Goal: Information Seeking & Learning: Learn about a topic

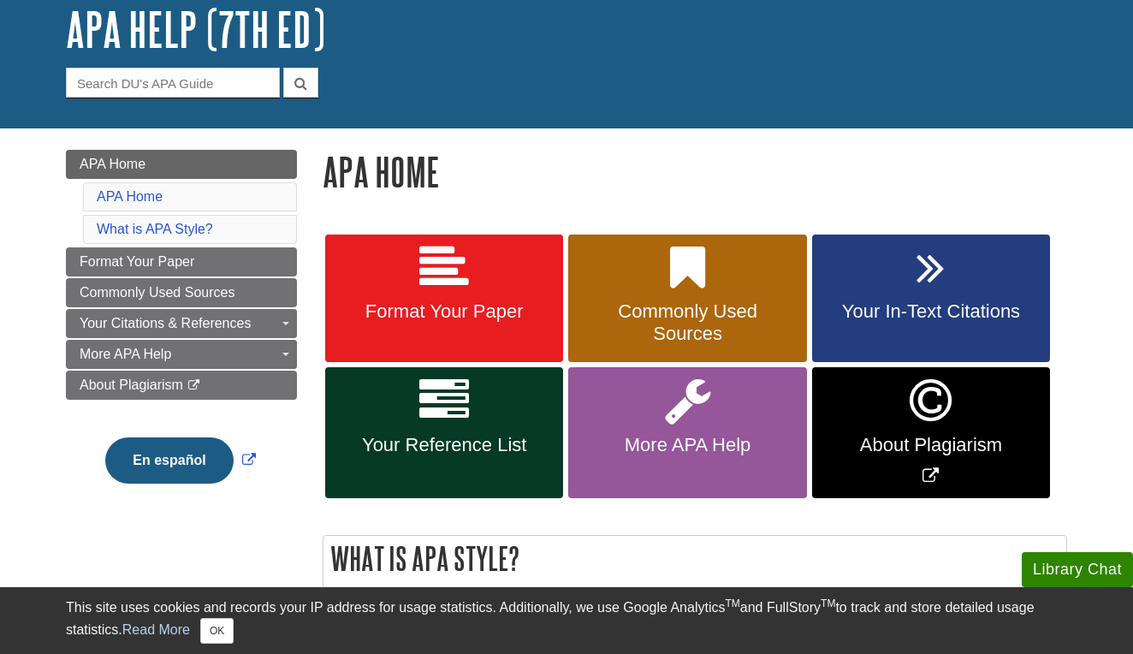
scroll to position [118, 0]
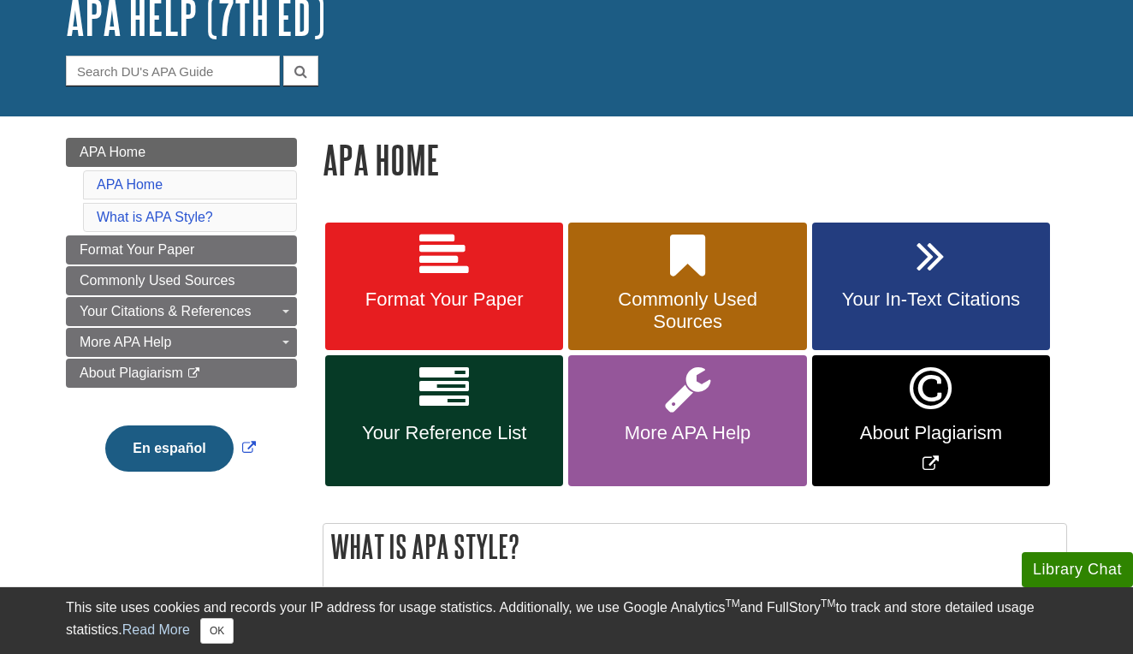
click at [471, 414] on link "Your Reference List" at bounding box center [444, 420] width 238 height 131
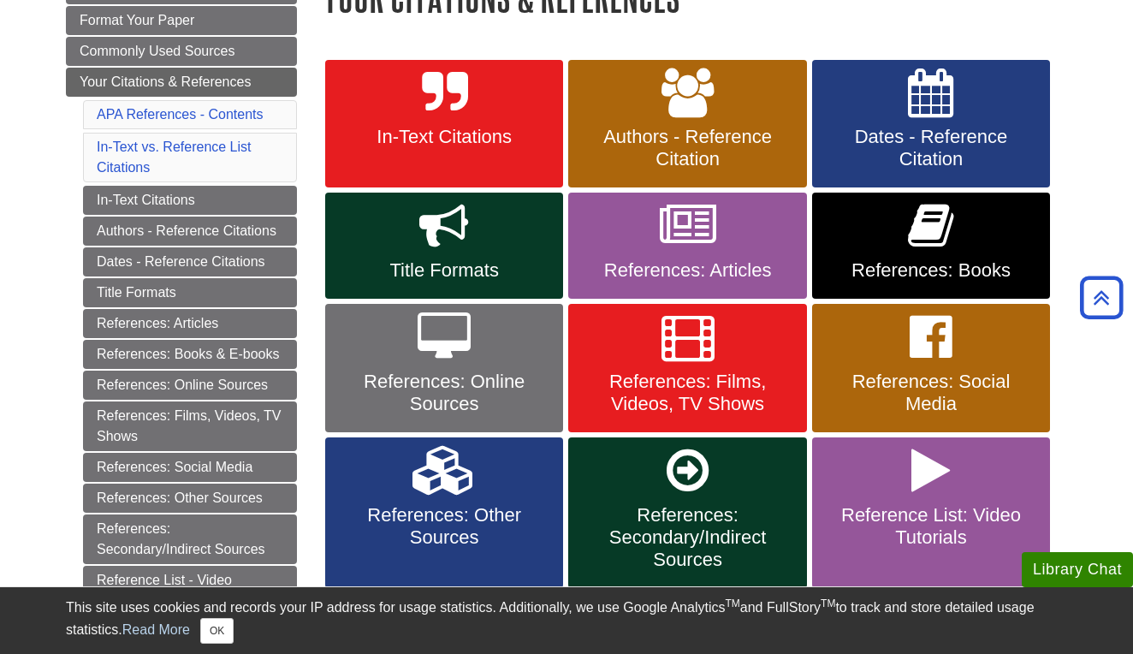
scroll to position [277, 0]
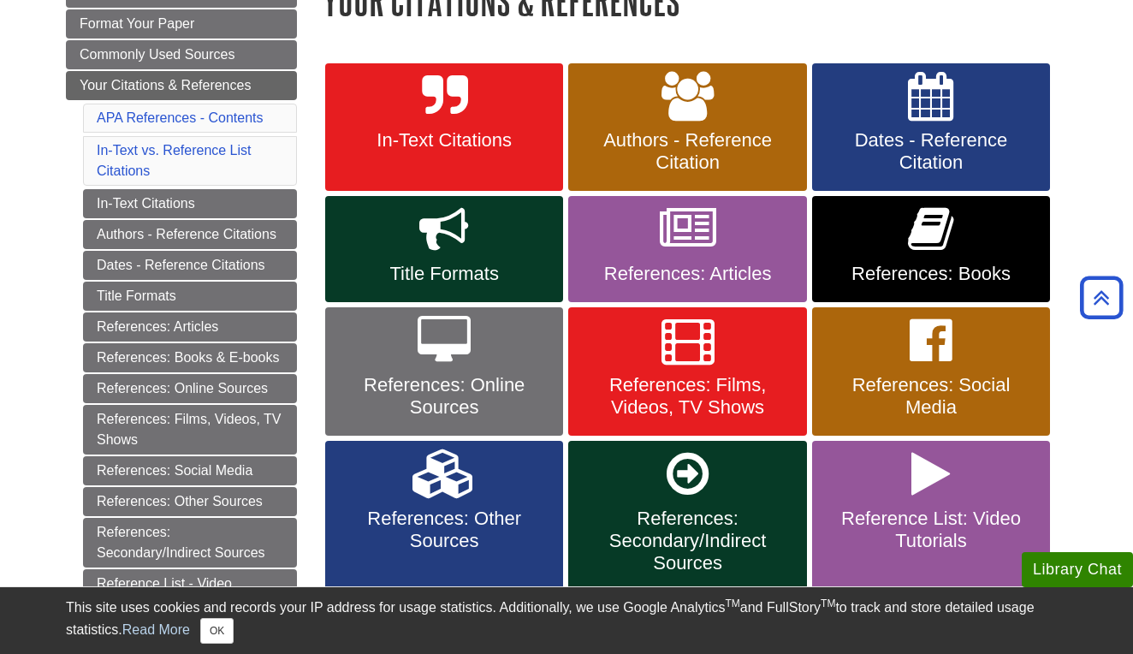
click at [501, 369] on link "References: Online Sources" at bounding box center [444, 371] width 238 height 128
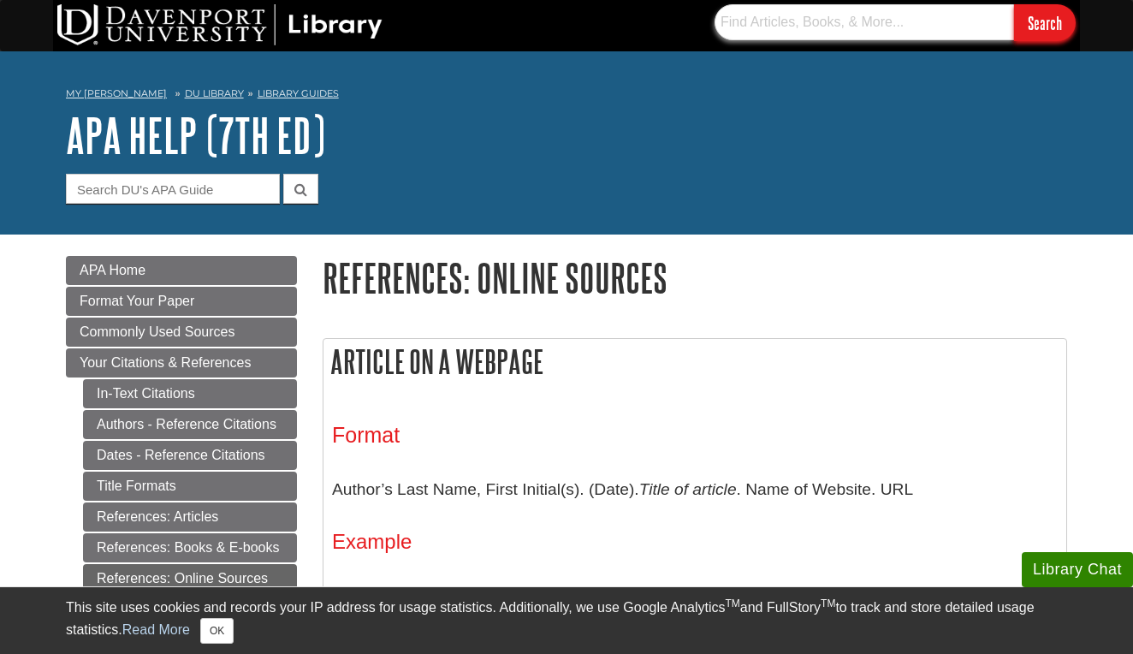
click at [844, 26] on input "text" at bounding box center [863, 22] width 299 height 36
click at [875, 23] on input "text" at bounding box center [863, 22] width 299 height 36
click at [202, 90] on link "DU Library" at bounding box center [214, 93] width 59 height 12
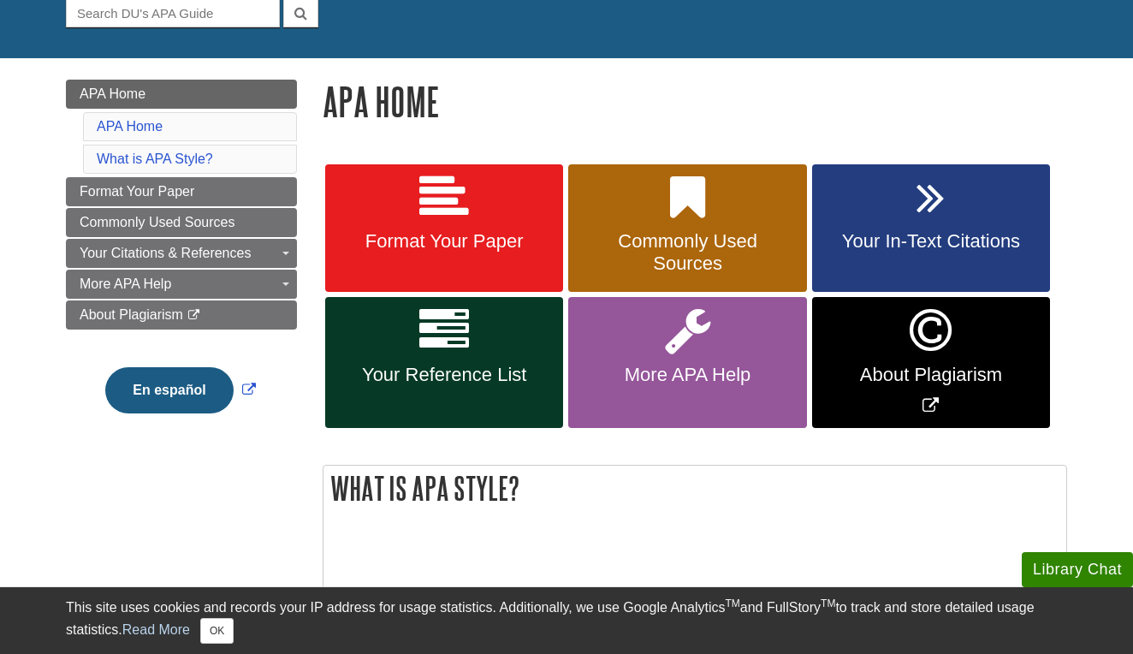
scroll to position [178, 0]
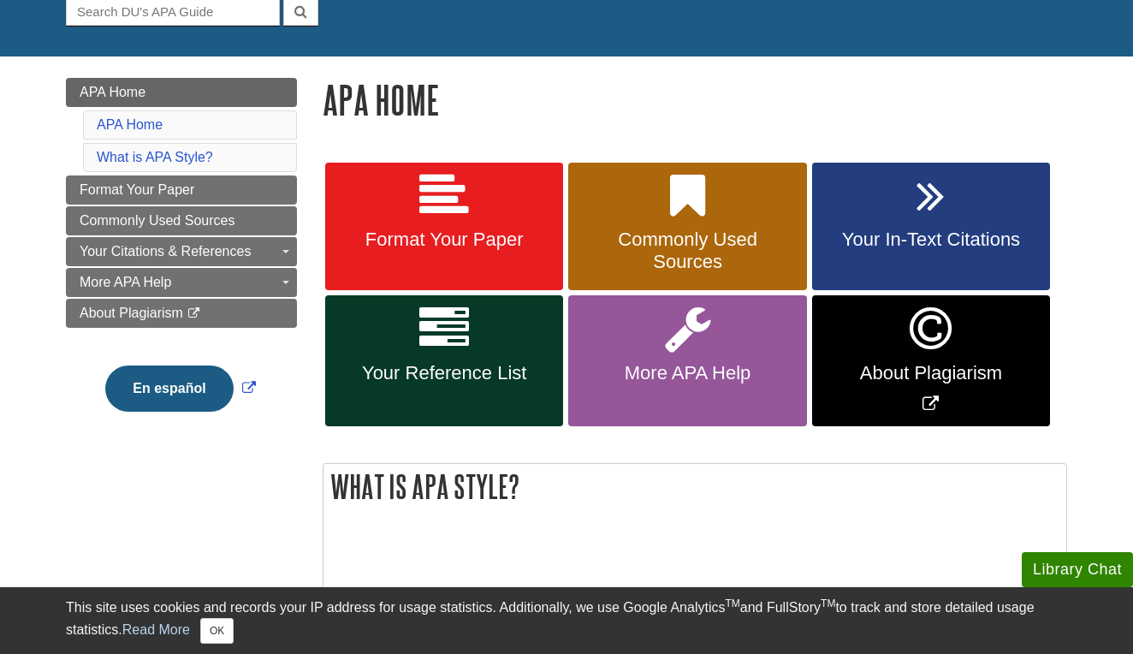
click at [483, 338] on link "Your Reference List" at bounding box center [444, 360] width 238 height 131
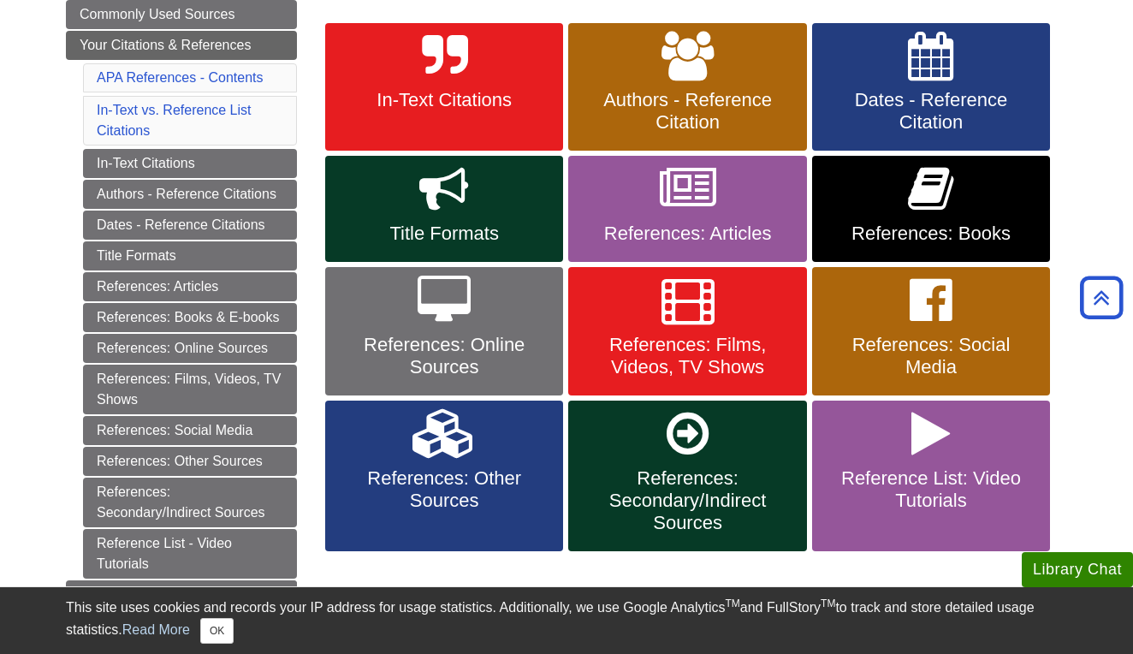
scroll to position [317, 0]
click at [494, 307] on link "References: Online Sources" at bounding box center [444, 331] width 238 height 128
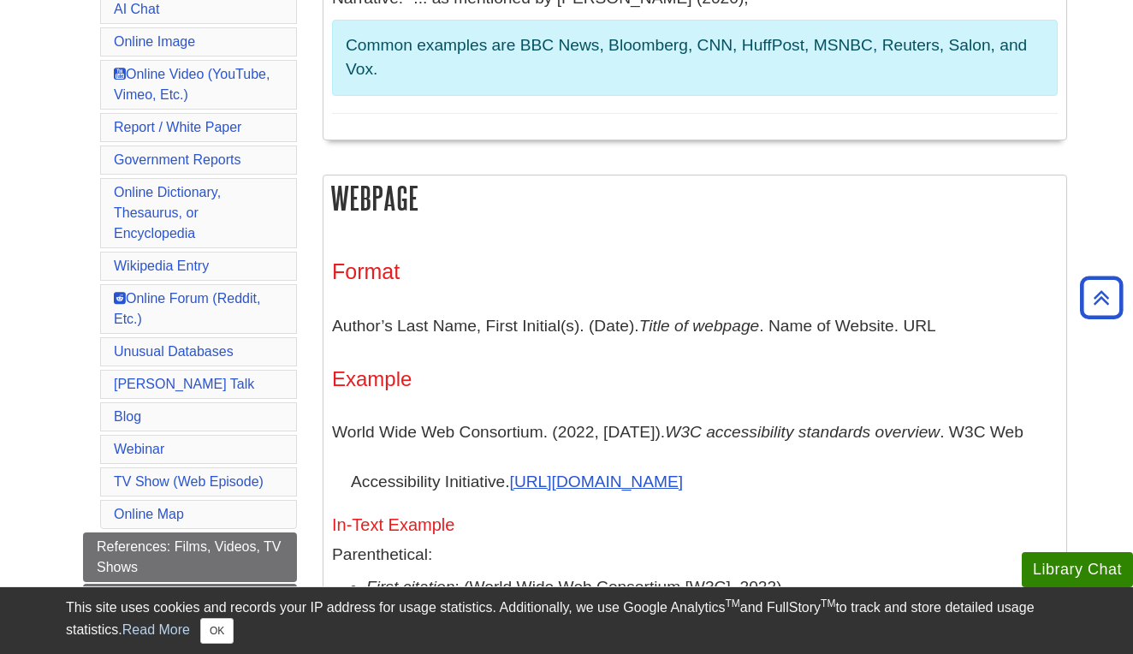
scroll to position [752, 0]
click at [128, 506] on link "Online Map" at bounding box center [149, 513] width 70 height 15
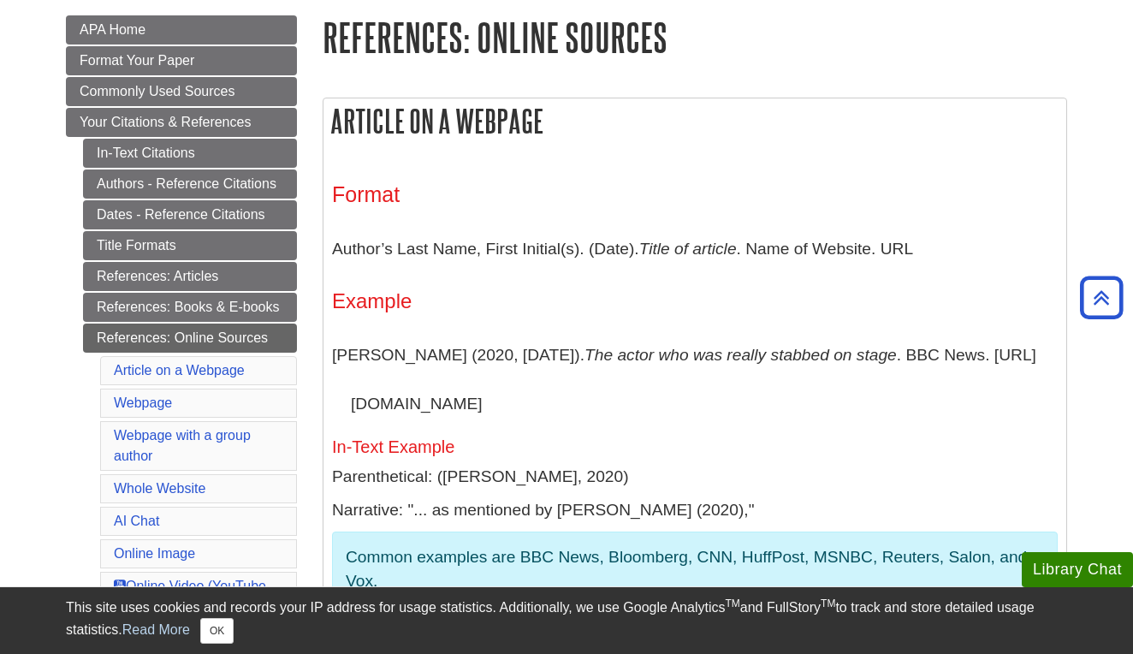
scroll to position [224, 0]
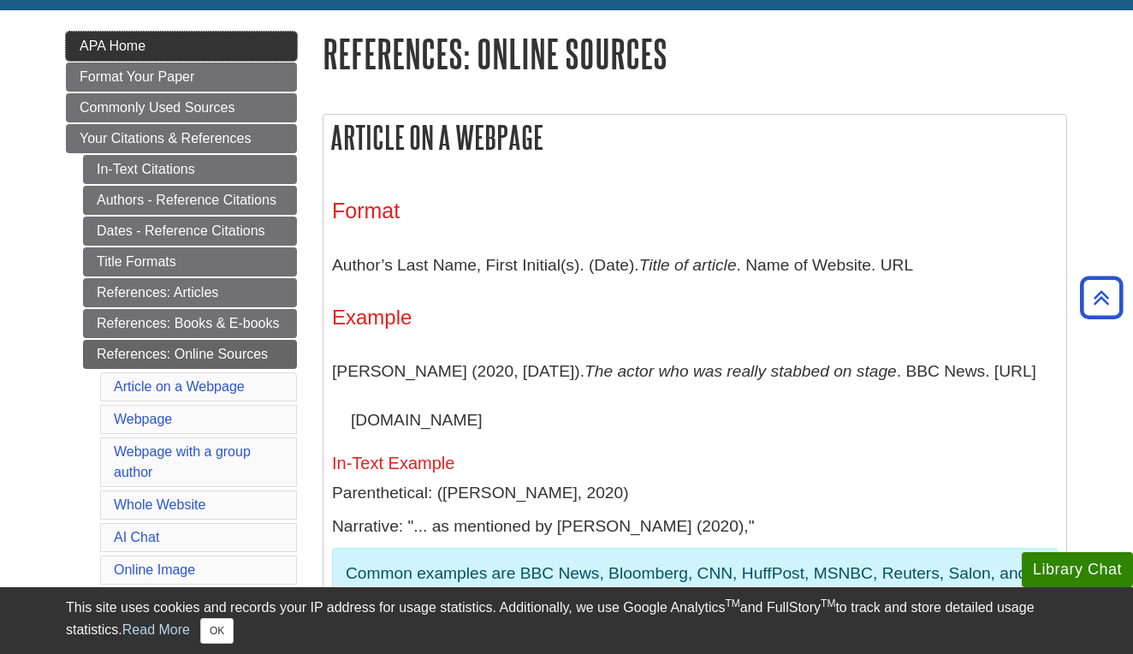
click at [133, 49] on span "APA Home" at bounding box center [113, 45] width 66 height 15
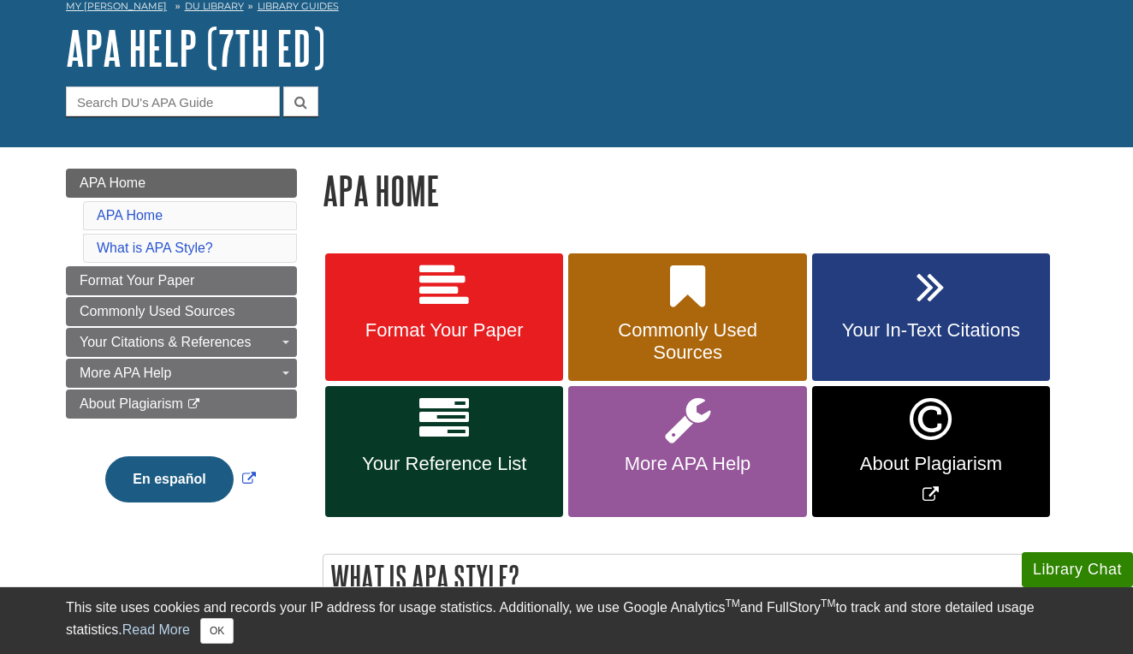
scroll to position [89, 0]
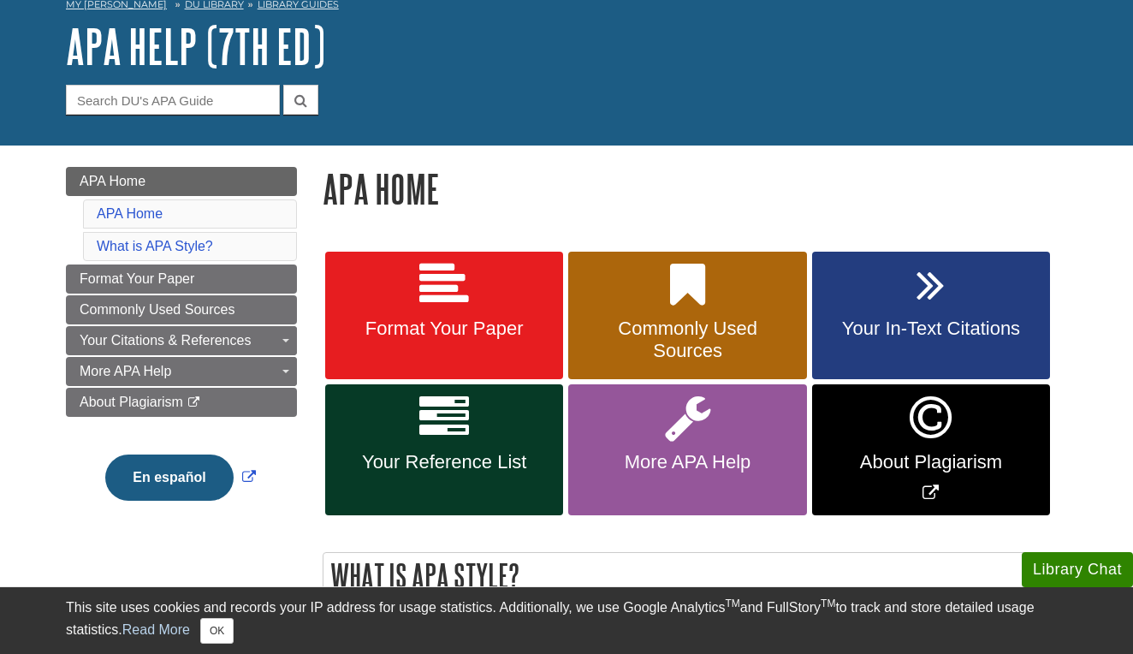
click at [436, 433] on icon at bounding box center [444, 418] width 50 height 50
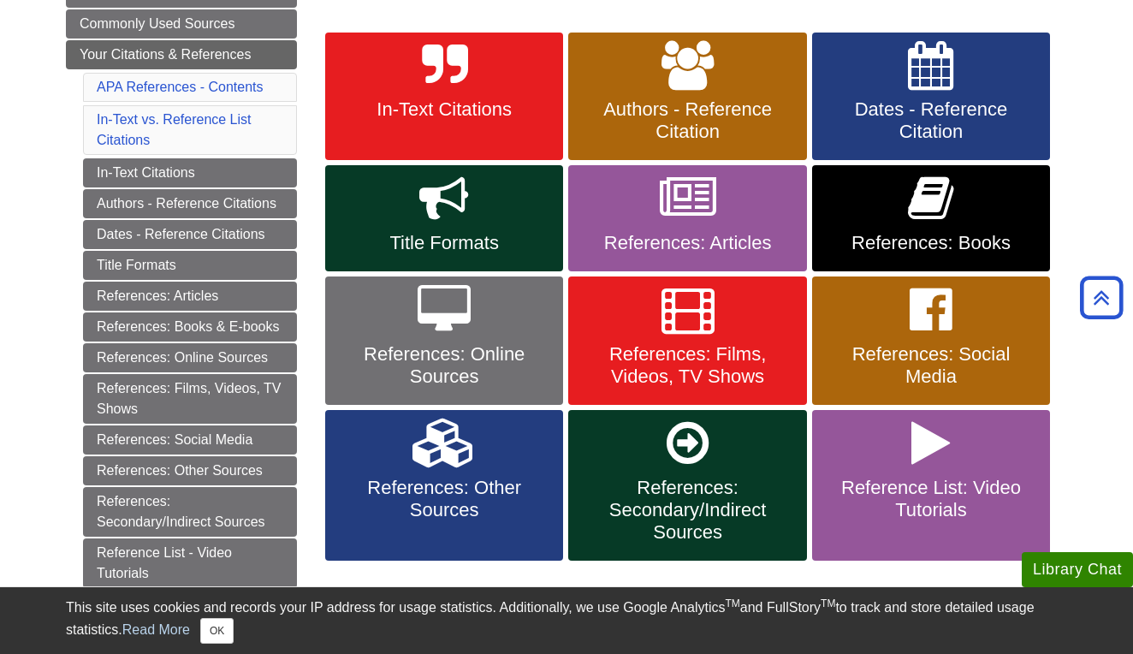
scroll to position [303, 0]
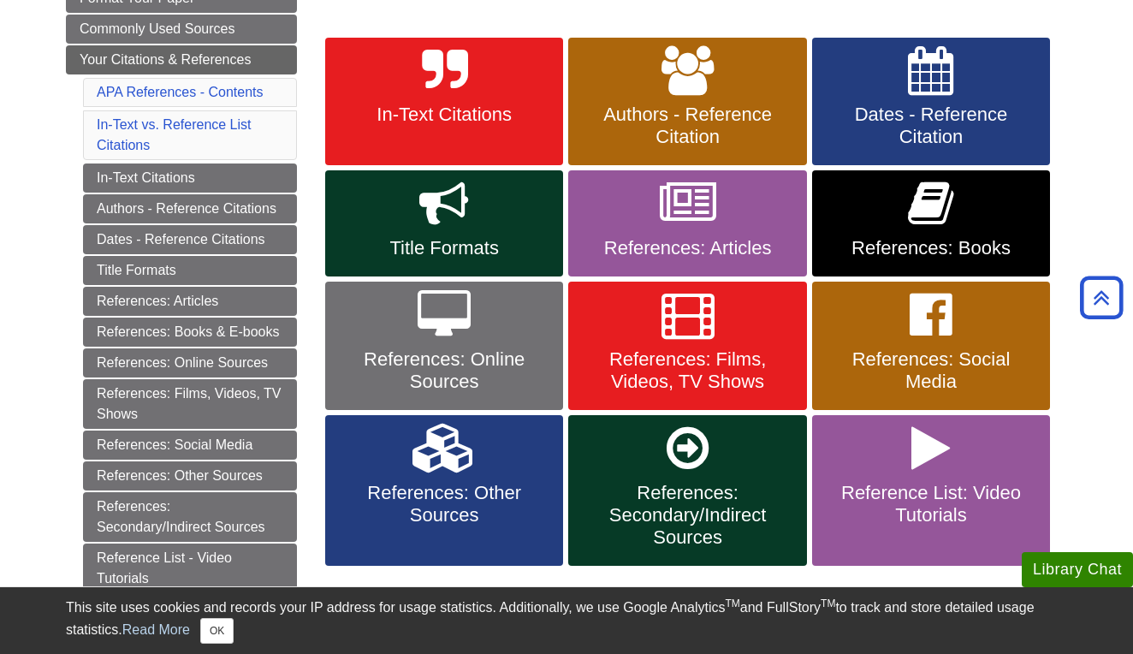
click at [478, 332] on link "References: Online Sources" at bounding box center [444, 345] width 238 height 128
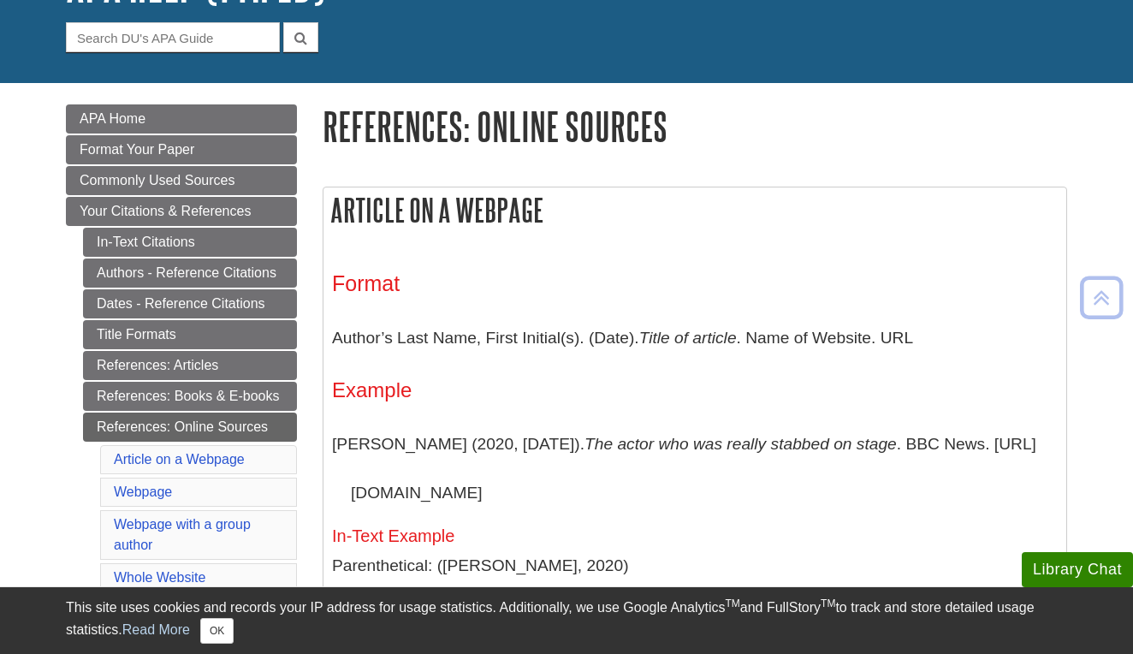
scroll to position [150, 0]
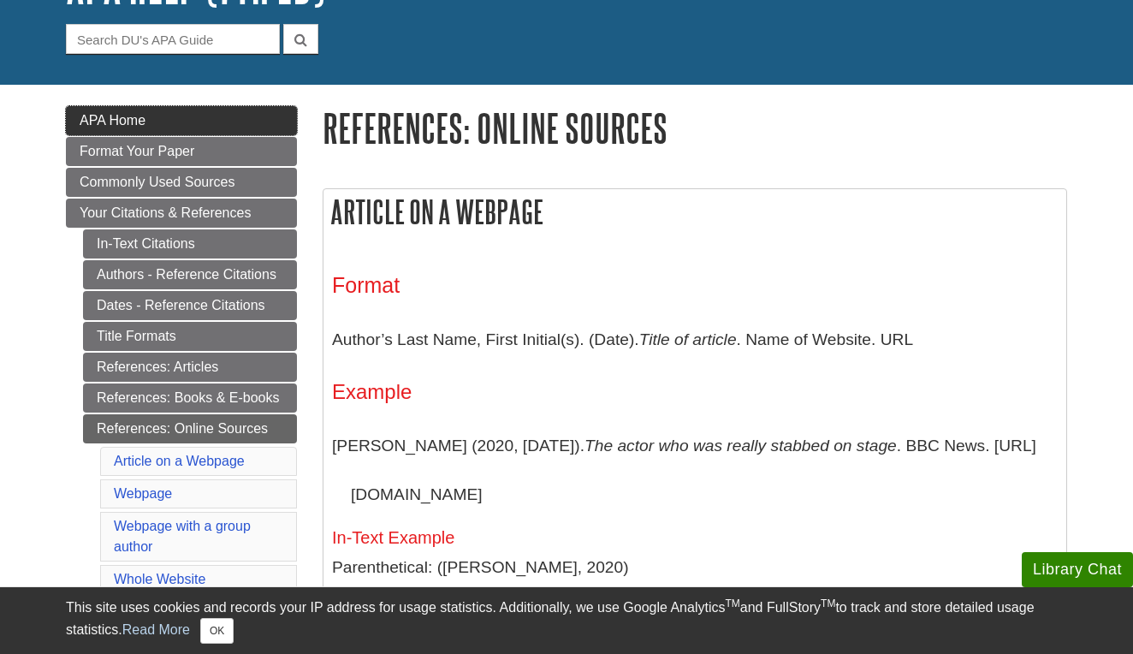
click at [99, 117] on span "APA Home" at bounding box center [113, 120] width 66 height 15
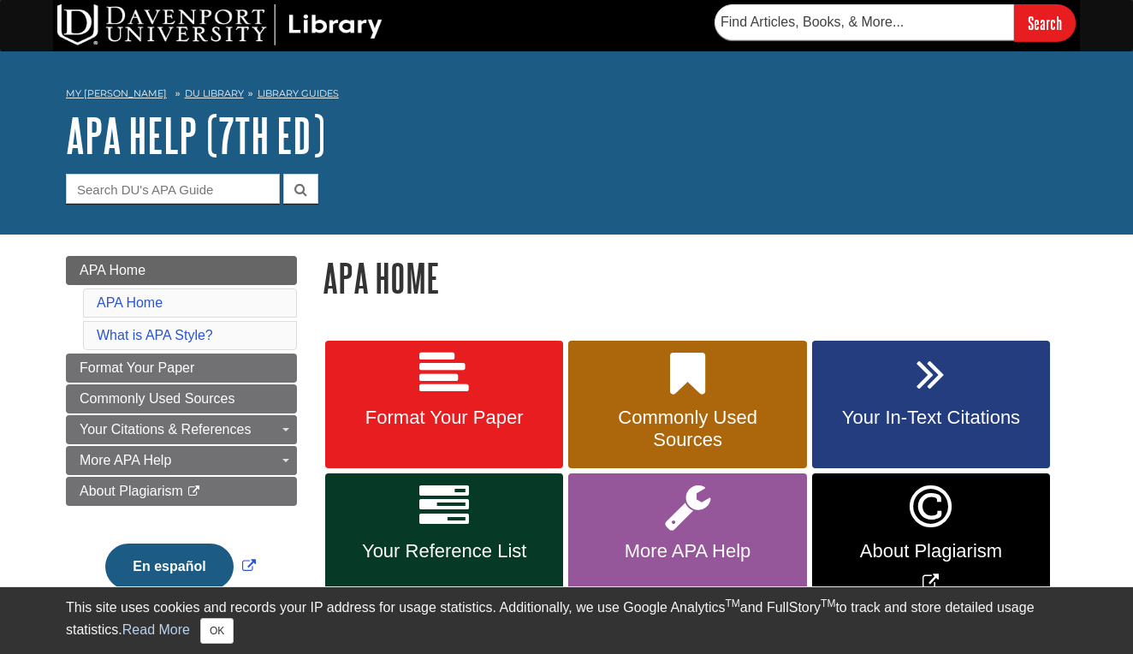
click at [464, 505] on icon at bounding box center [444, 507] width 50 height 50
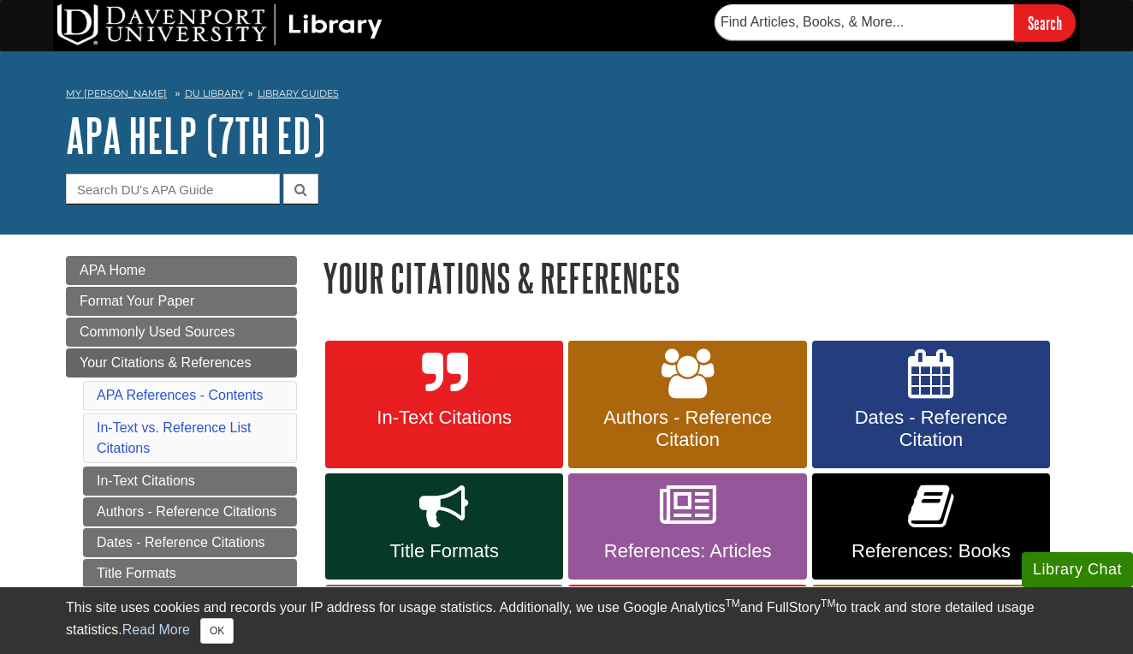
click at [185, 93] on link "DU Library" at bounding box center [214, 93] width 59 height 12
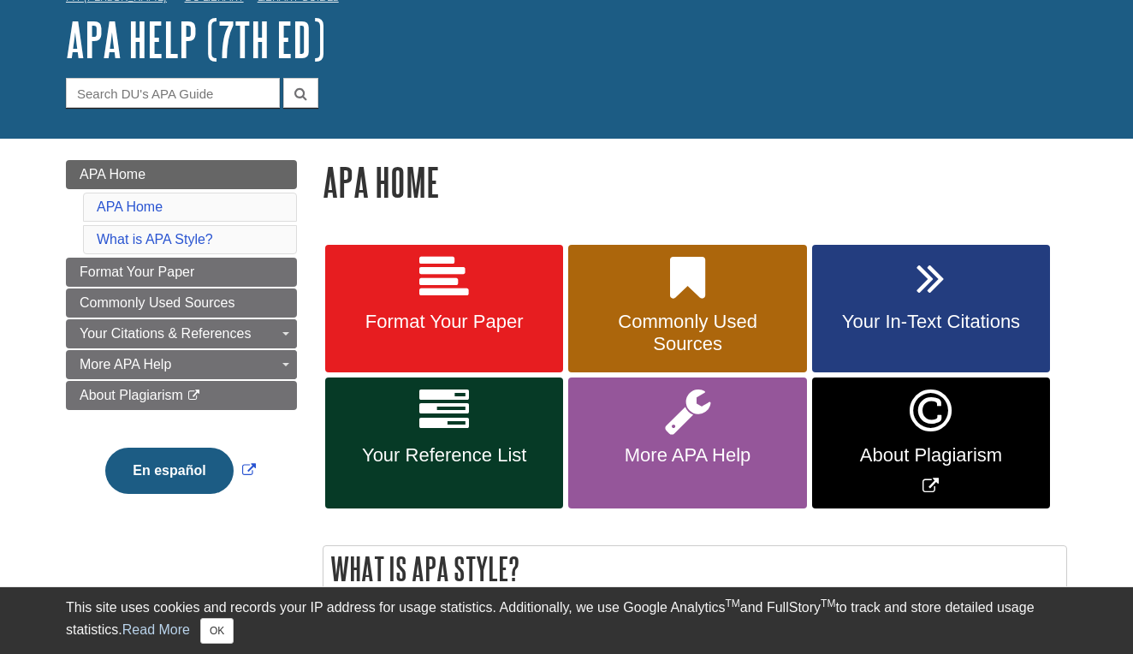
scroll to position [99, 0]
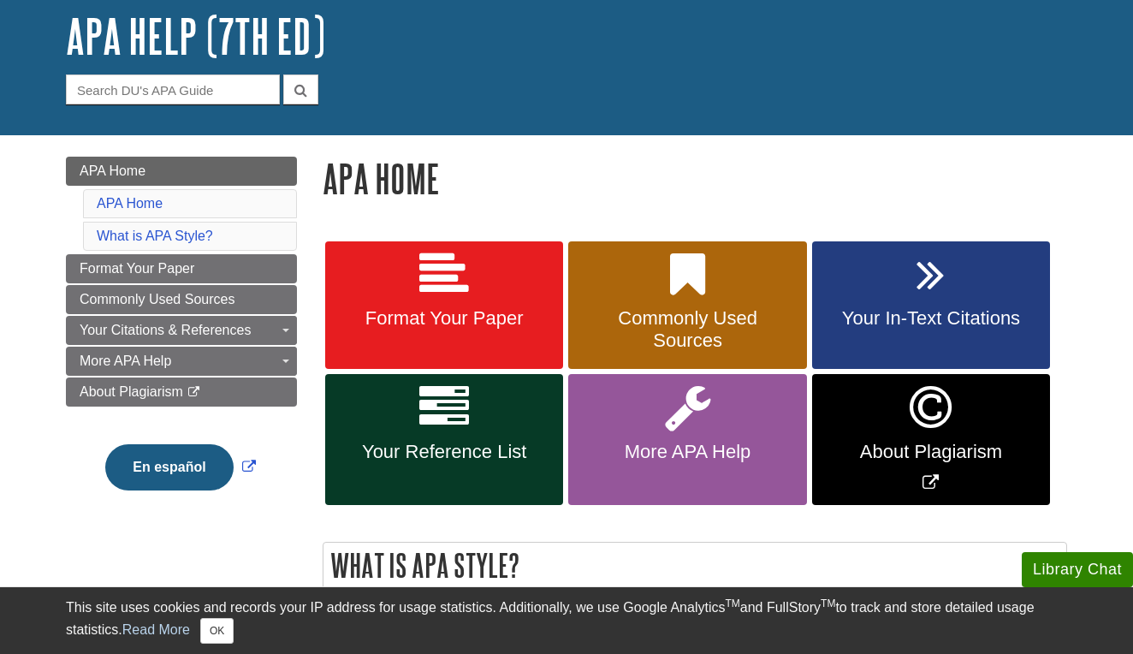
click at [420, 413] on icon at bounding box center [444, 407] width 50 height 50
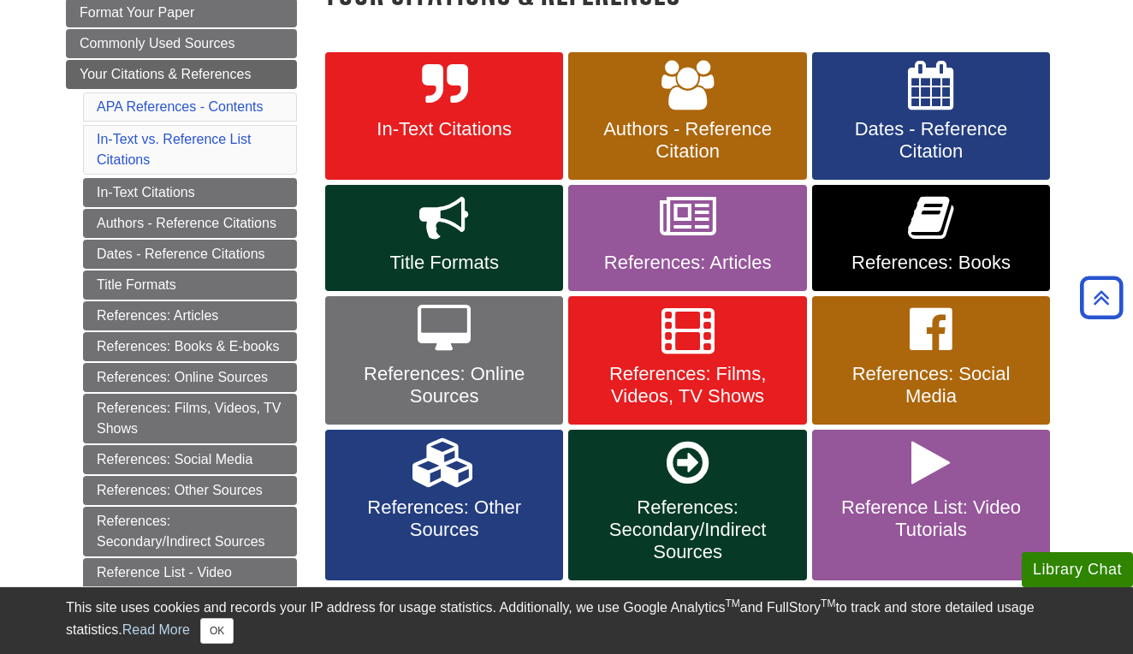
scroll to position [313, 0]
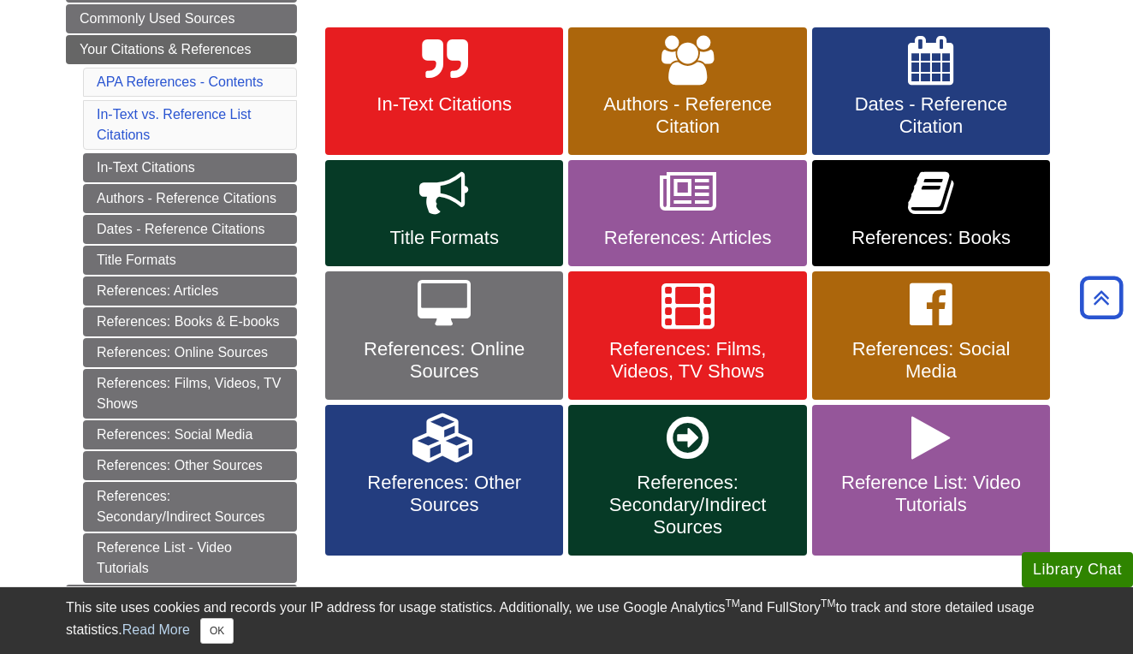
click at [421, 334] on link "References: Online Sources" at bounding box center [444, 335] width 238 height 128
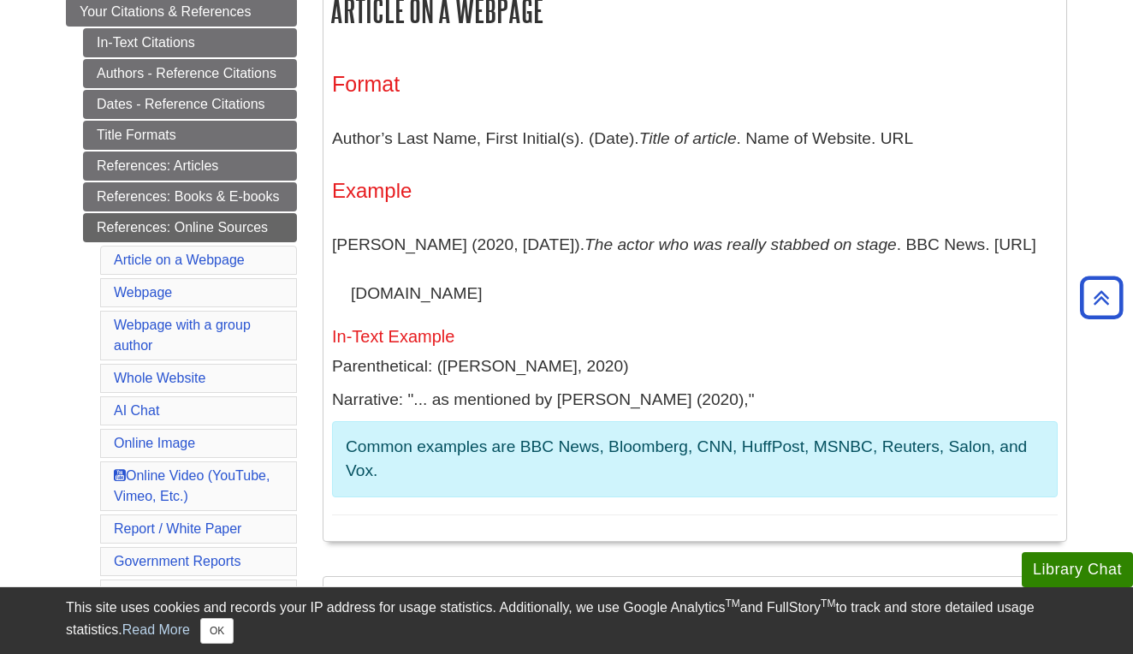
scroll to position [352, 0]
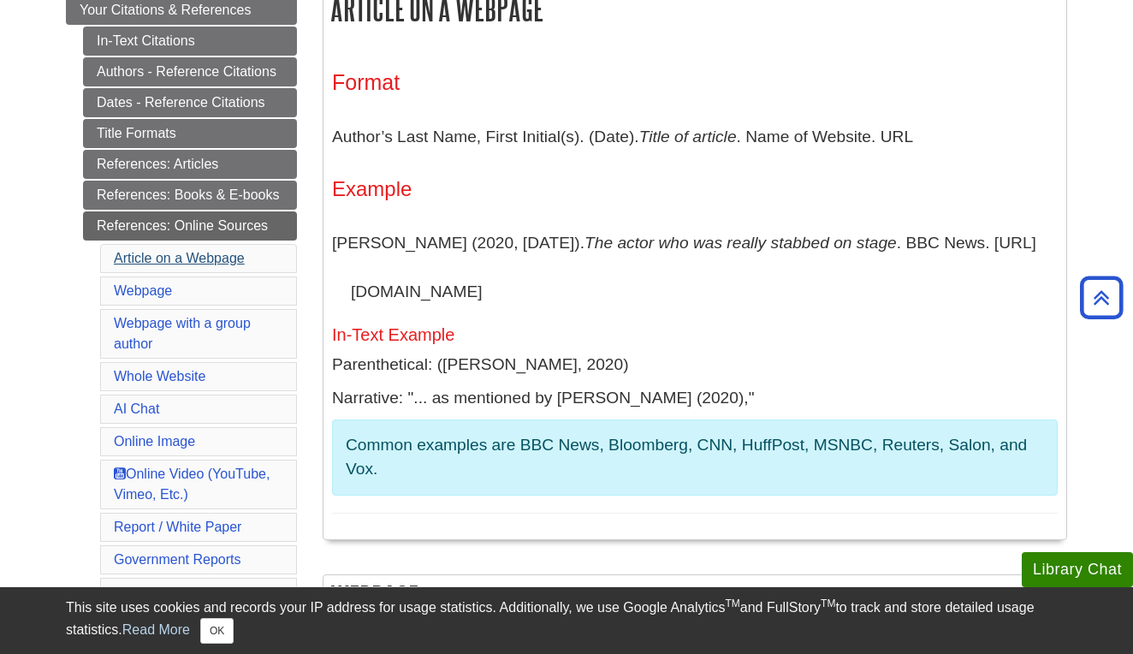
click at [183, 256] on link "Article on a Webpage" at bounding box center [179, 258] width 131 height 15
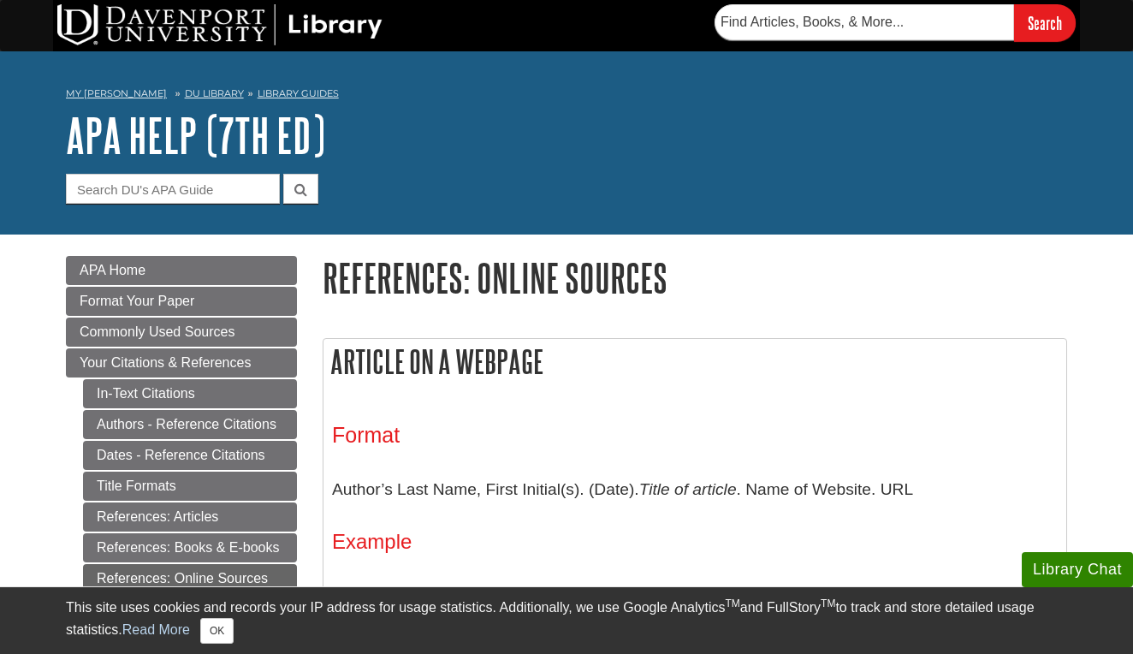
click at [186, 89] on link "DU Library" at bounding box center [214, 93] width 59 height 12
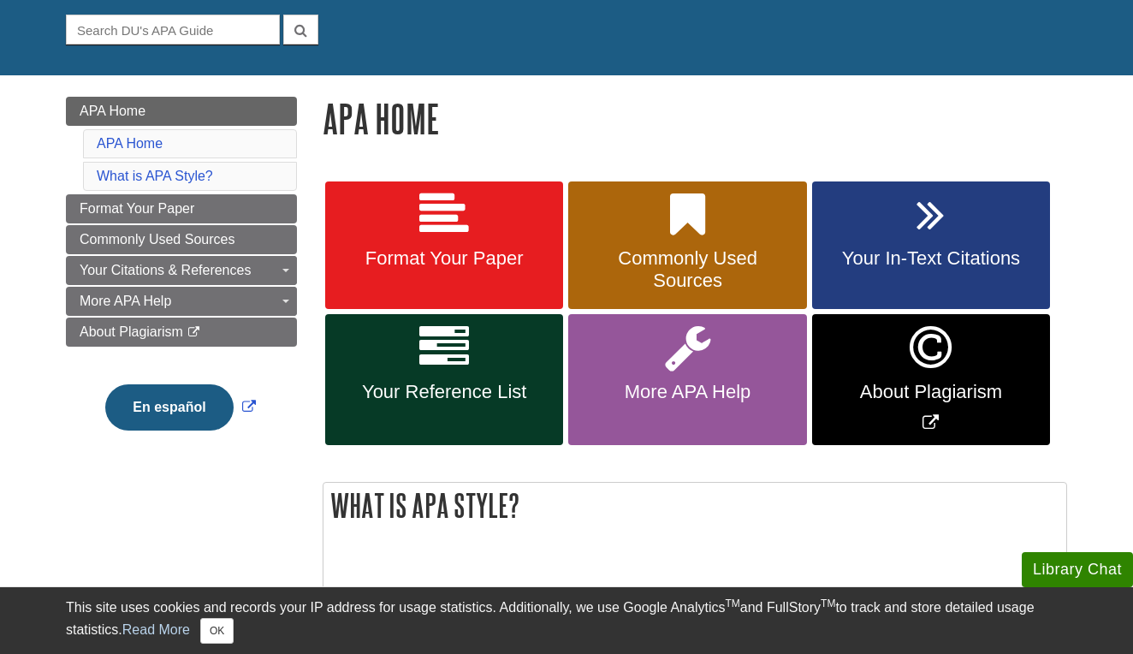
scroll to position [159, 0]
click at [451, 340] on icon at bounding box center [444, 348] width 50 height 50
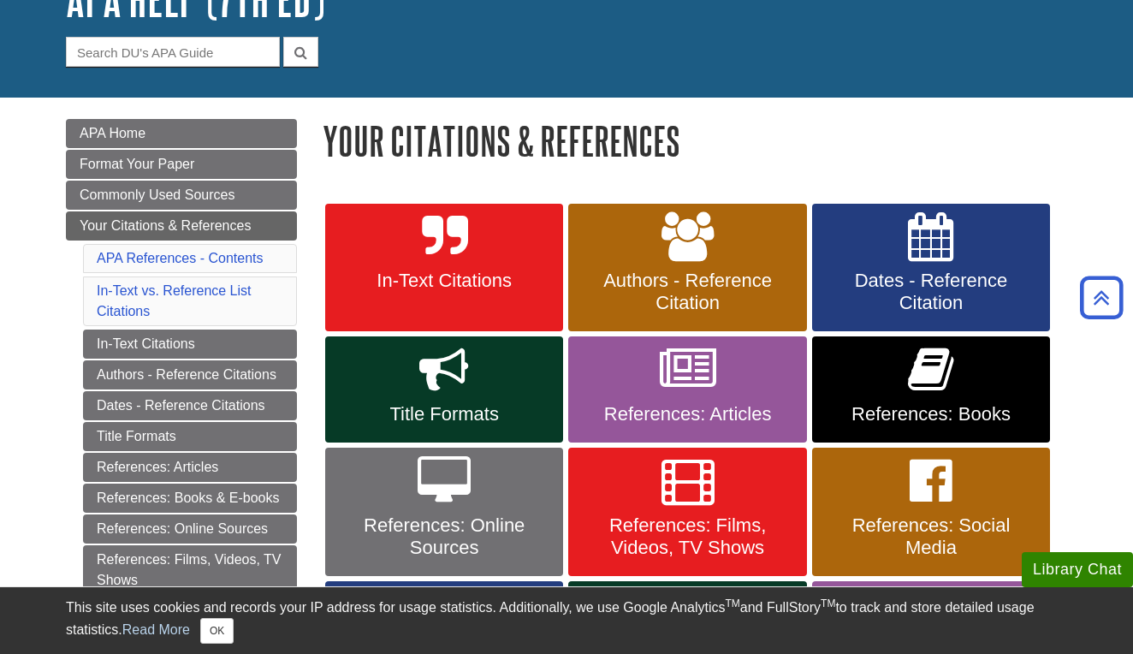
scroll to position [64, 0]
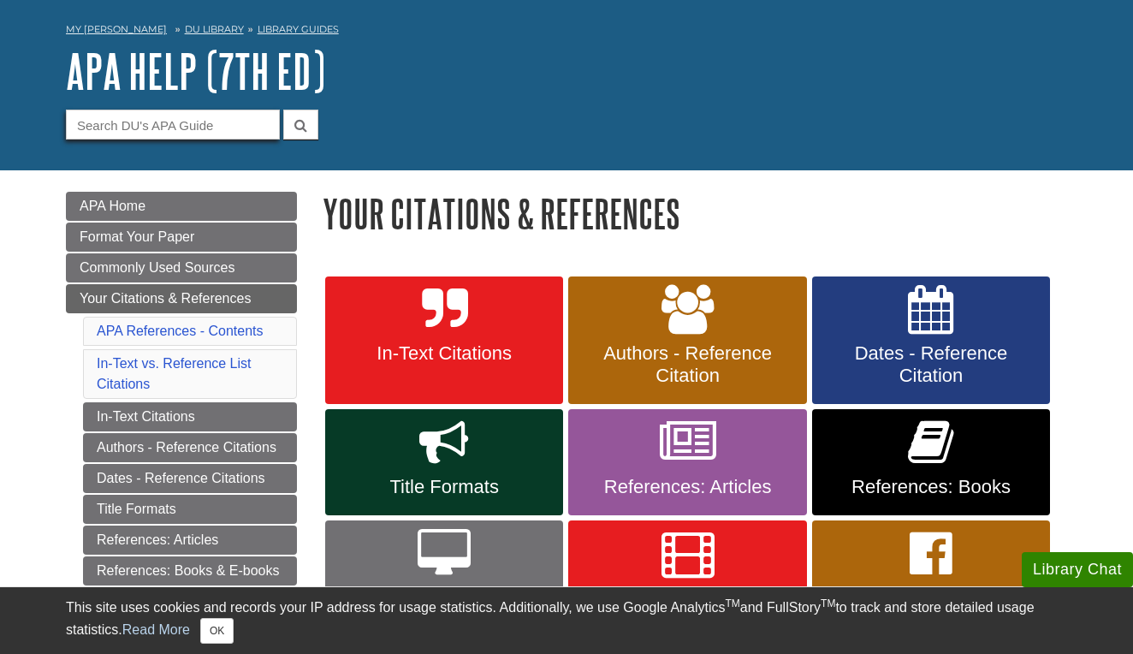
click at [211, 128] on input "Guide Search Terms" at bounding box center [173, 124] width 214 height 30
type input "group"
click at [300, 123] on button "submit" at bounding box center [300, 124] width 35 height 30
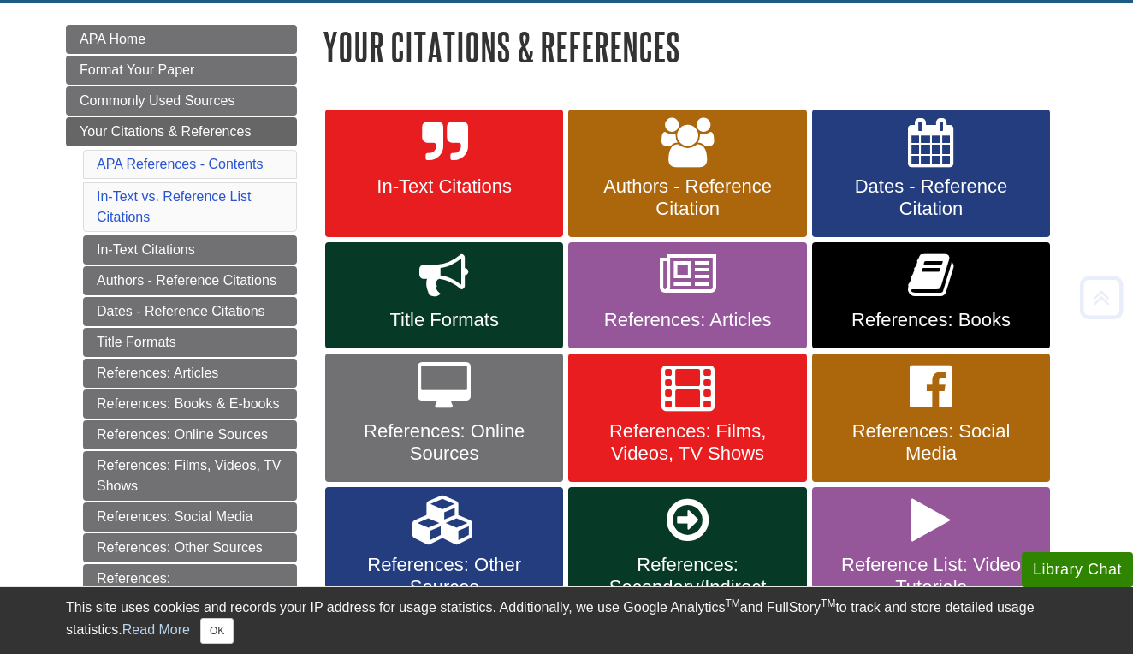
scroll to position [233, 0]
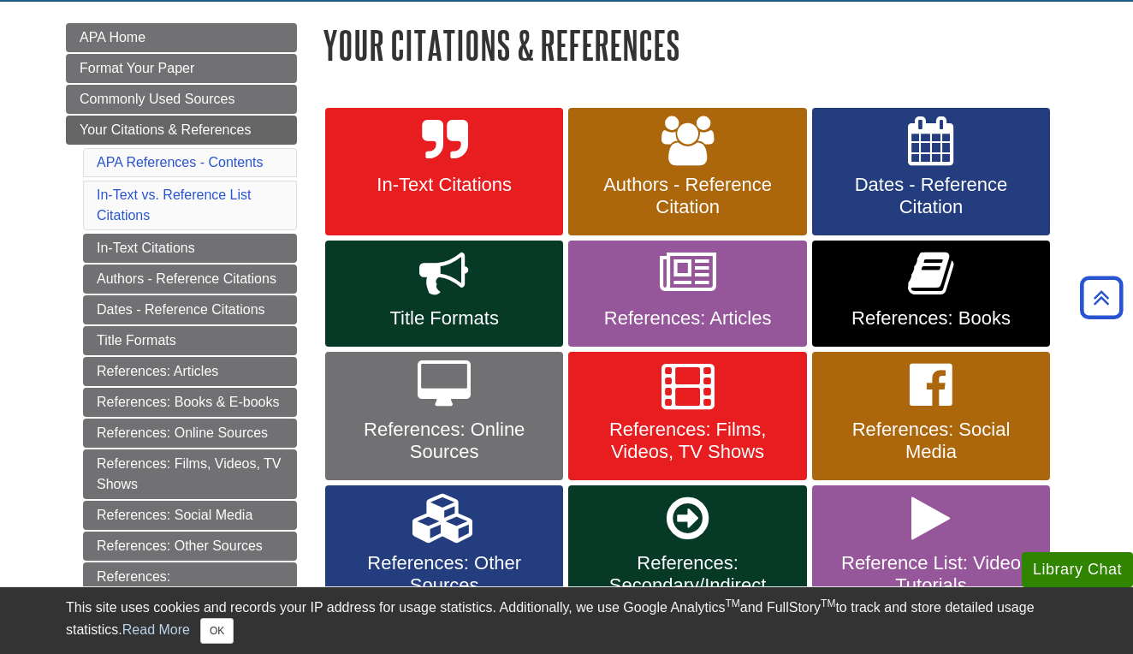
click at [447, 420] on span "References: Online Sources" at bounding box center [444, 440] width 212 height 44
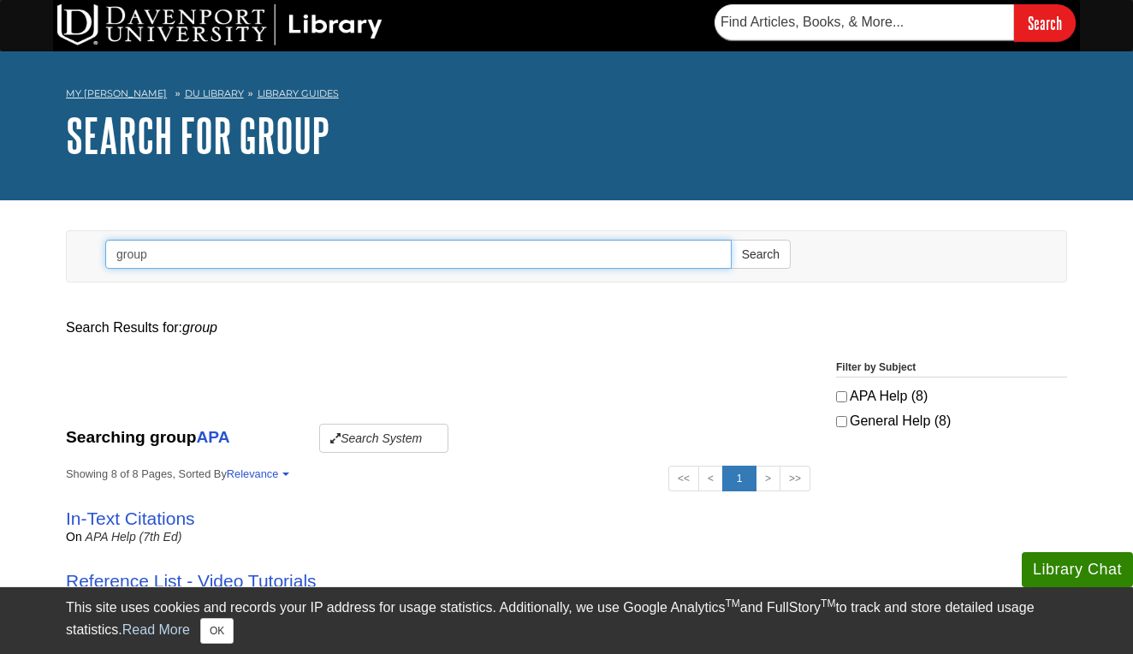
click at [670, 255] on input "group" at bounding box center [418, 254] width 626 height 29
type input "g"
click at [760, 253] on button "Search" at bounding box center [761, 254] width 60 height 29
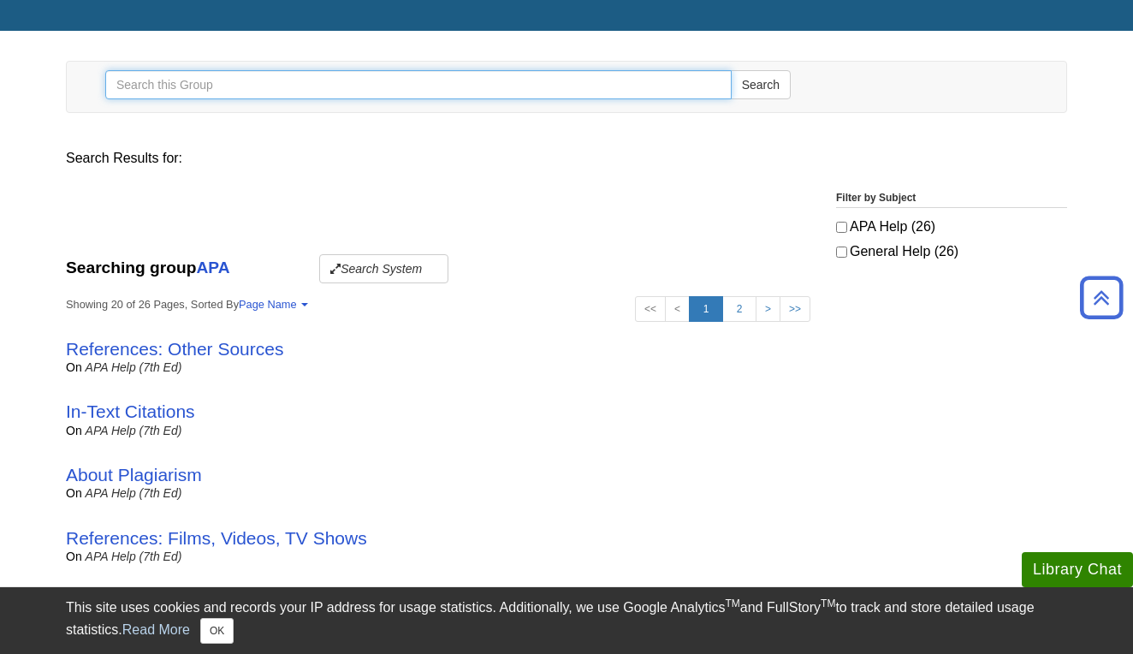
scroll to position [166, 0]
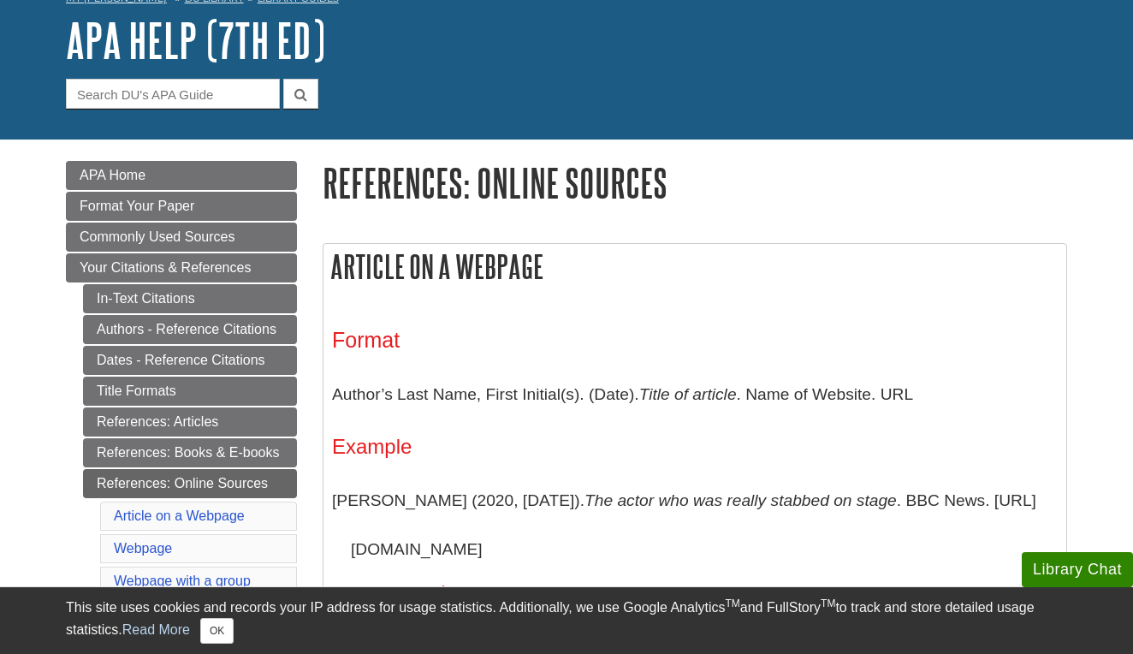
scroll to position [95, 0]
click at [223, 99] on input "Guide Search Terms" at bounding box center [173, 94] width 214 height 30
click at [300, 92] on button "submit" at bounding box center [300, 94] width 35 height 30
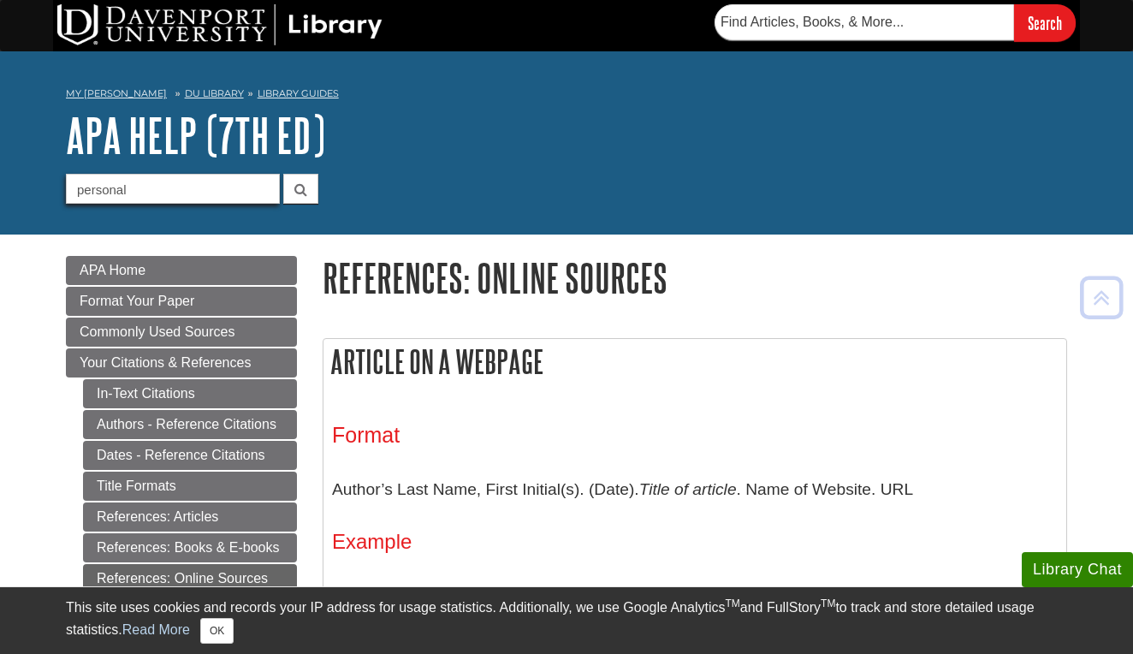
scroll to position [0, 0]
type input "p"
type input "no date"
click at [300, 187] on button "submit" at bounding box center [300, 189] width 35 height 30
